Goal: Task Accomplishment & Management: Use online tool/utility

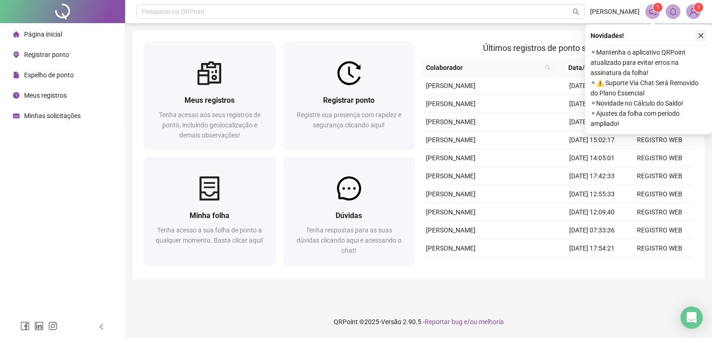
click at [701, 38] on icon "close" at bounding box center [700, 35] width 6 height 6
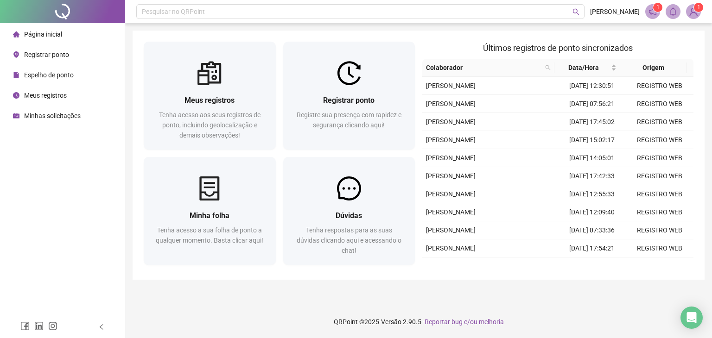
click at [602, 32] on div "Meus registros Tenha acesso aos seus registros de ponto, incluindo geolocalizaç…" at bounding box center [419, 155] width 572 height 249
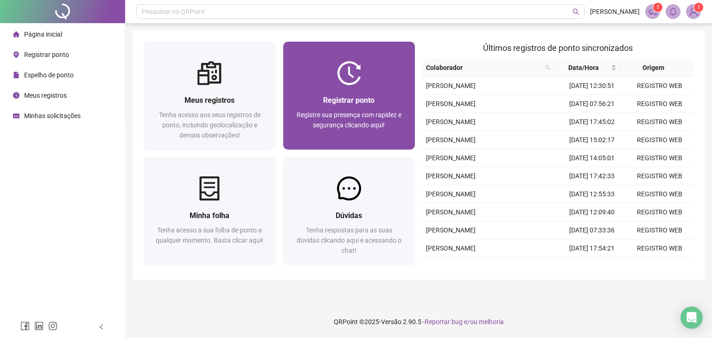
click at [390, 90] on div "Registrar ponto Registre sua presença com rapidez e segurança clicando aqui!" at bounding box center [349, 117] width 132 height 64
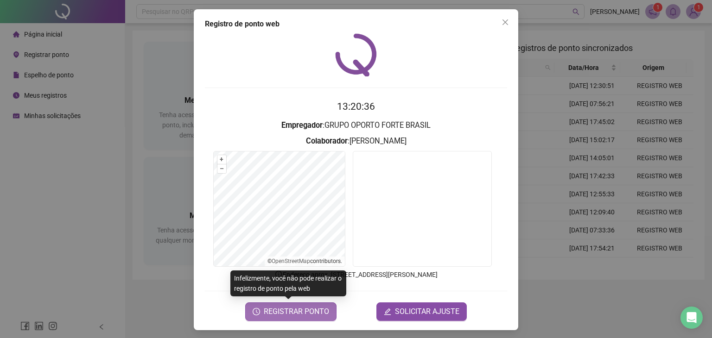
click at [309, 316] on span "REGISTRAR PONTO" at bounding box center [296, 311] width 65 height 11
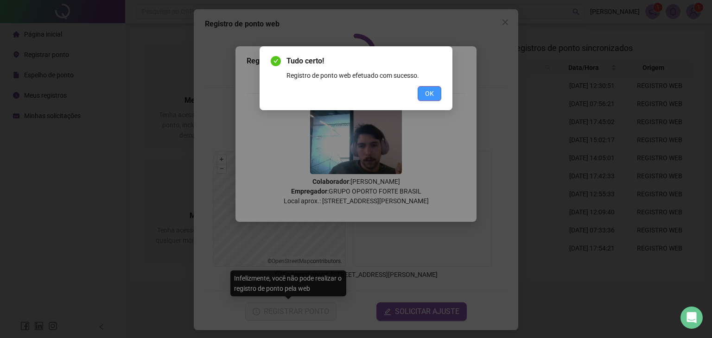
click at [419, 99] on button "OK" at bounding box center [429, 93] width 24 height 15
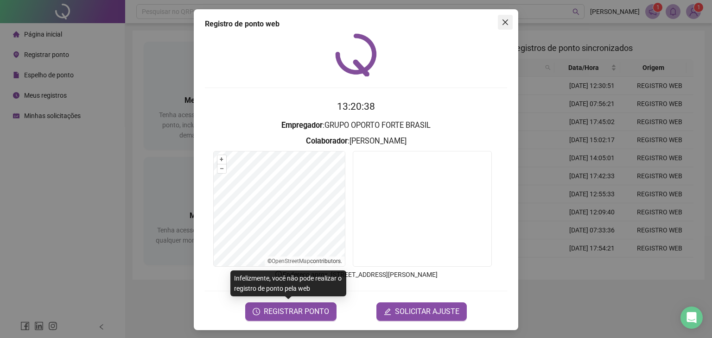
click at [498, 25] on span "Close" at bounding box center [505, 22] width 15 height 7
